Goal: Book appointment/travel/reservation

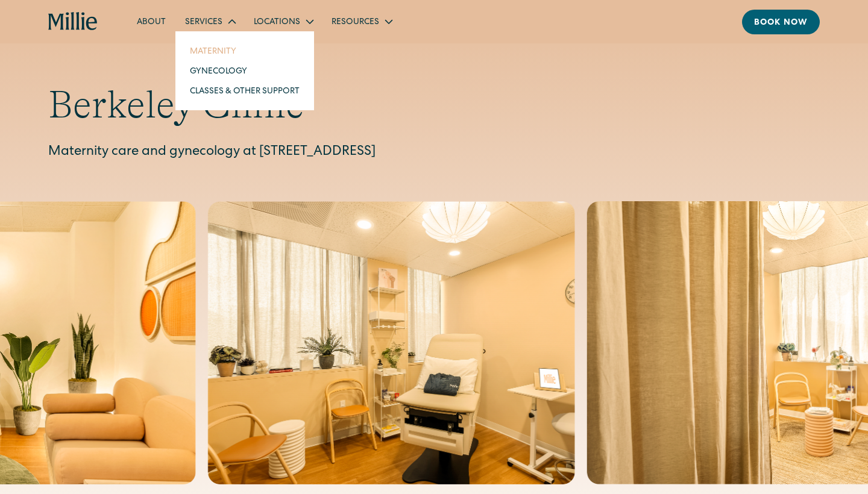
click at [212, 52] on link "Maternity" at bounding box center [244, 51] width 129 height 20
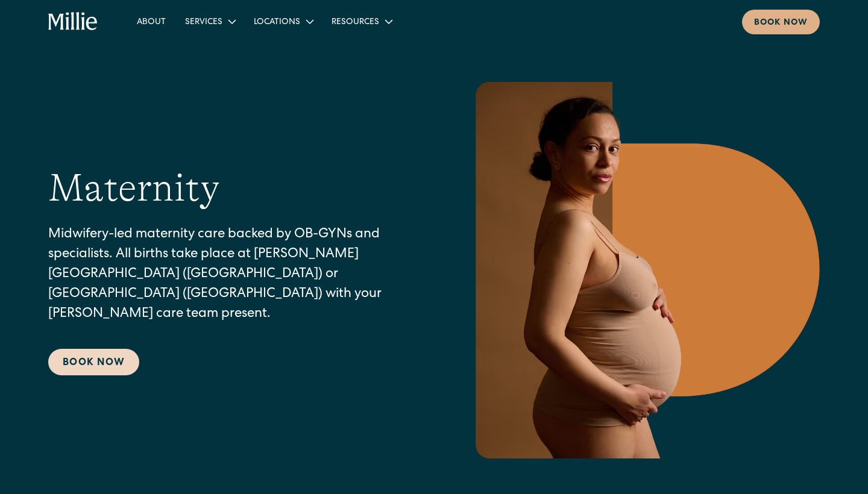
click at [84, 350] on link "Book Now" at bounding box center [93, 362] width 91 height 27
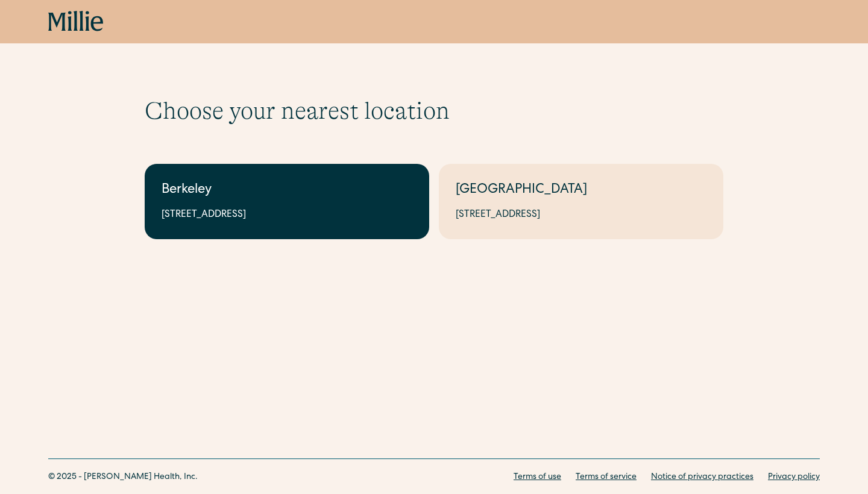
click at [236, 207] on link "Berkeley 2999 Regent St, Suite 524, Berkeley, CA 94705" at bounding box center [287, 201] width 285 height 75
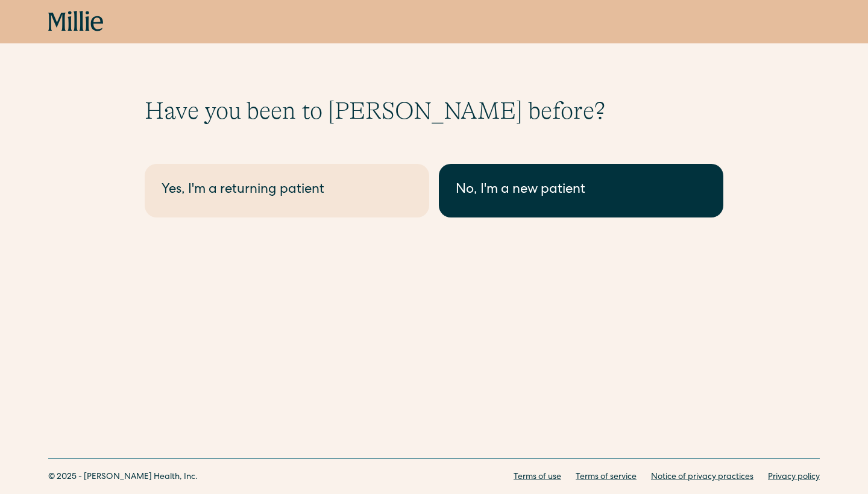
click at [506, 194] on div "No, I'm a new patient" at bounding box center [581, 191] width 251 height 20
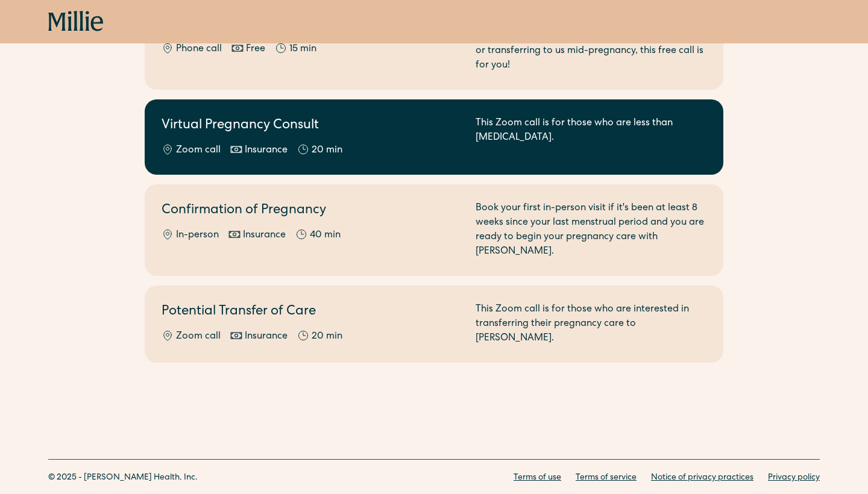
scroll to position [192, 0]
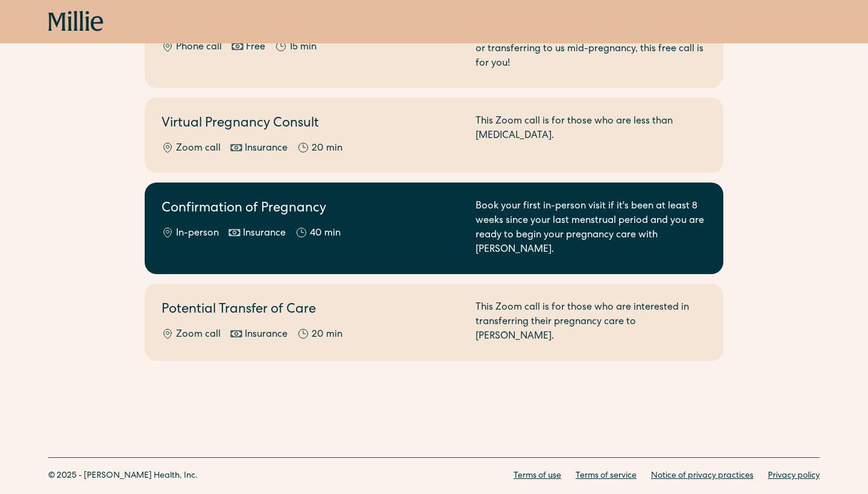
click at [419, 227] on div "In-person Insurance 40 min" at bounding box center [312, 234] width 300 height 14
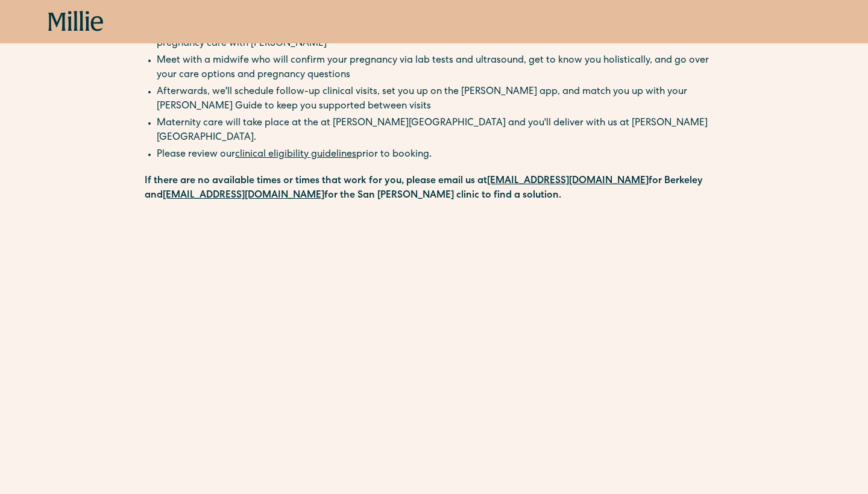
scroll to position [124, 0]
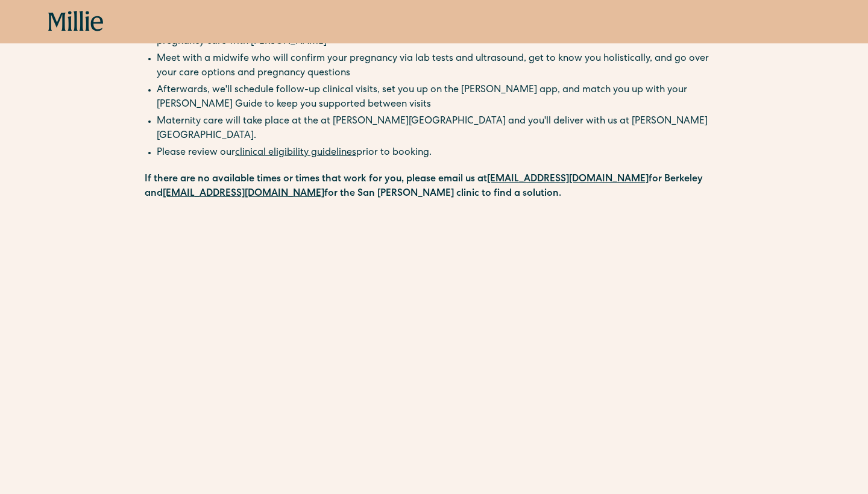
click at [309, 148] on link "clinical eligibility guidelines" at bounding box center [295, 153] width 121 height 10
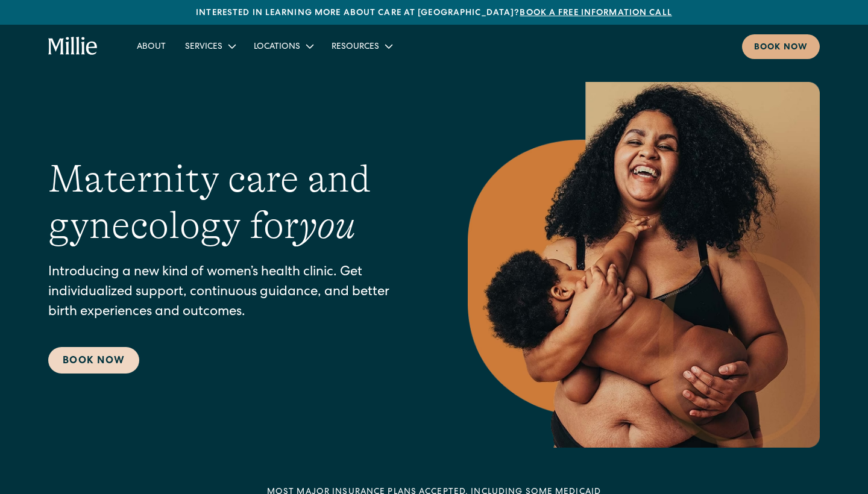
click at [118, 353] on link "Book Now" at bounding box center [93, 360] width 91 height 27
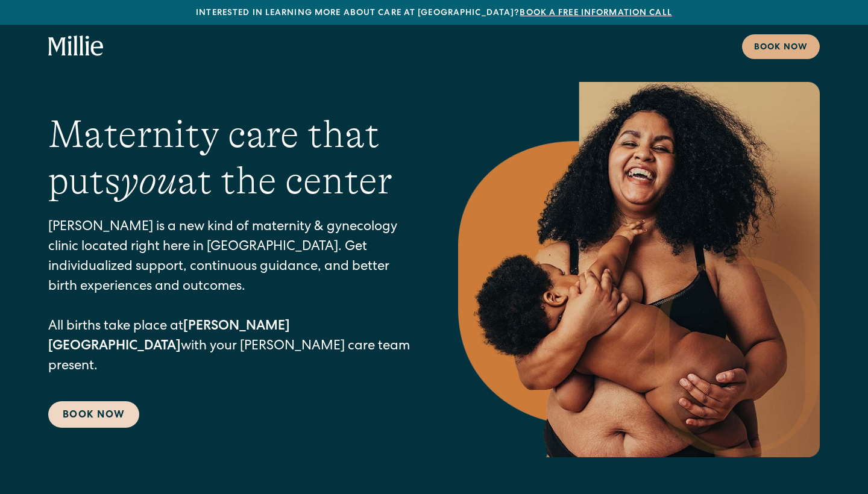
click at [97, 401] on link "Book Now" at bounding box center [93, 414] width 91 height 27
